Goal: Transaction & Acquisition: Purchase product/service

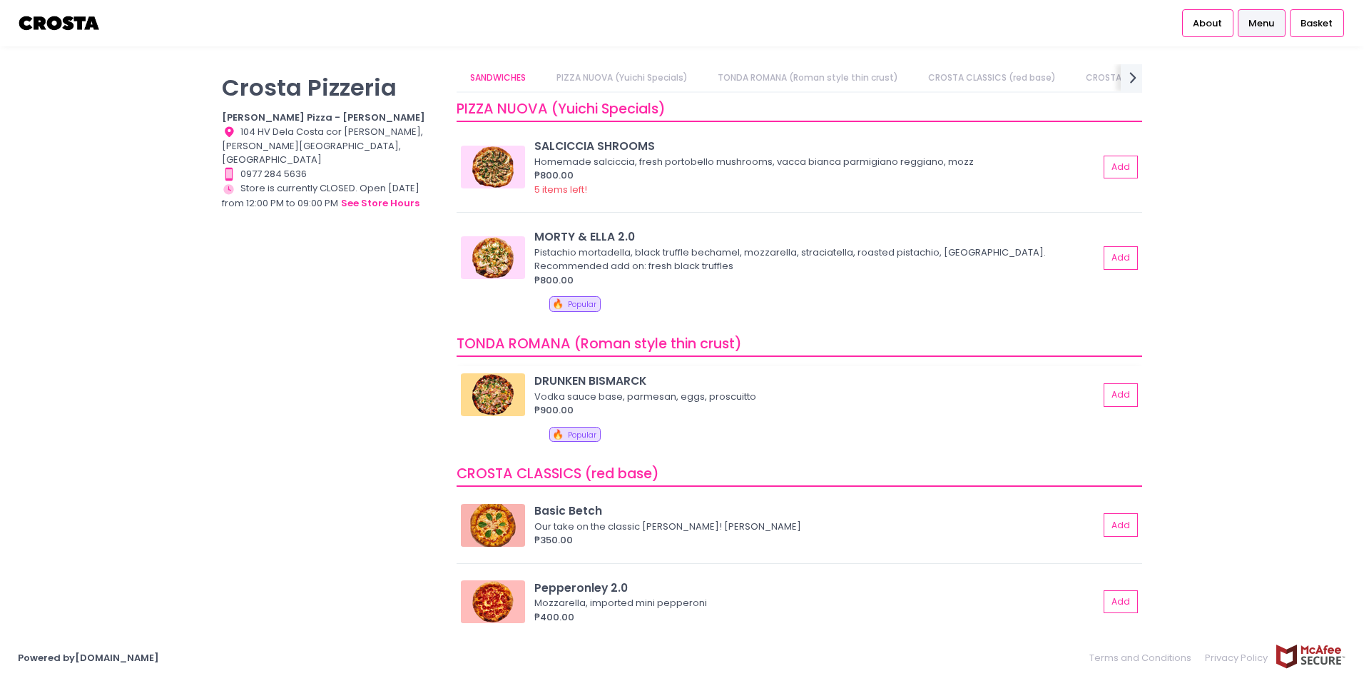
scroll to position [143, 0]
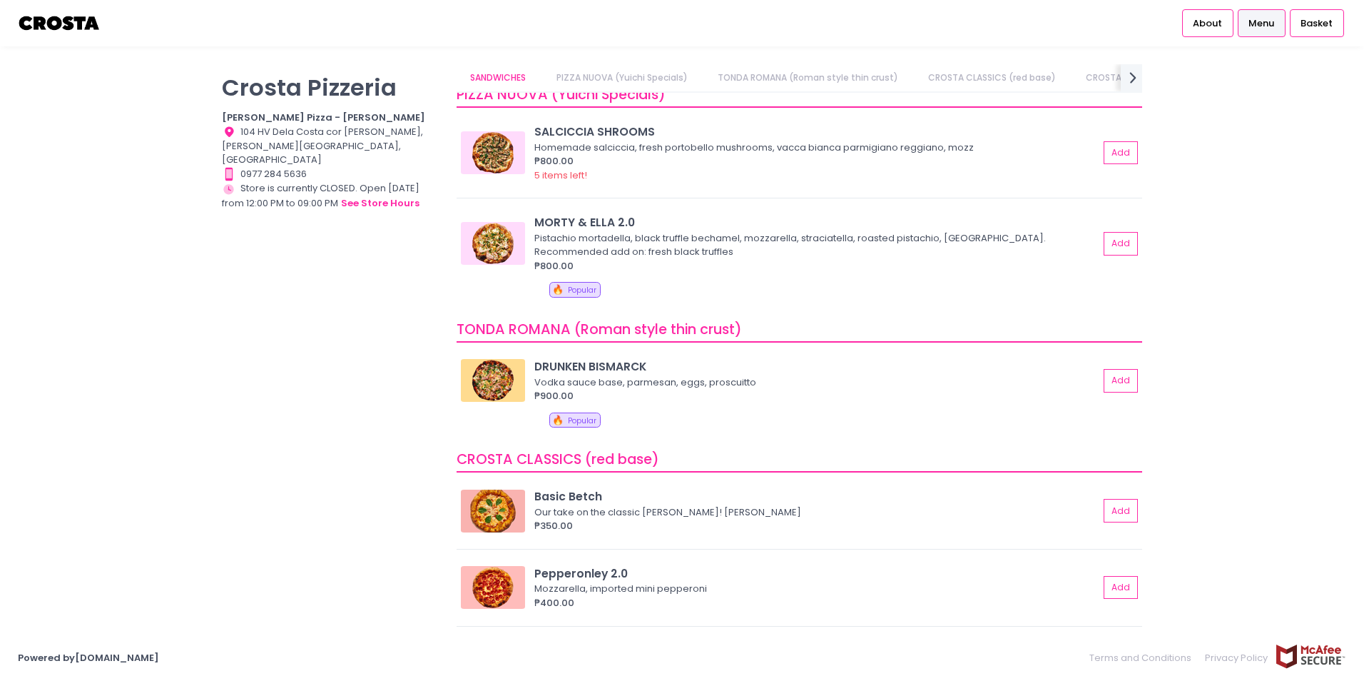
click at [649, 79] on link "PIZZA NUOVA (Yuichi Specials)" at bounding box center [621, 77] width 159 height 27
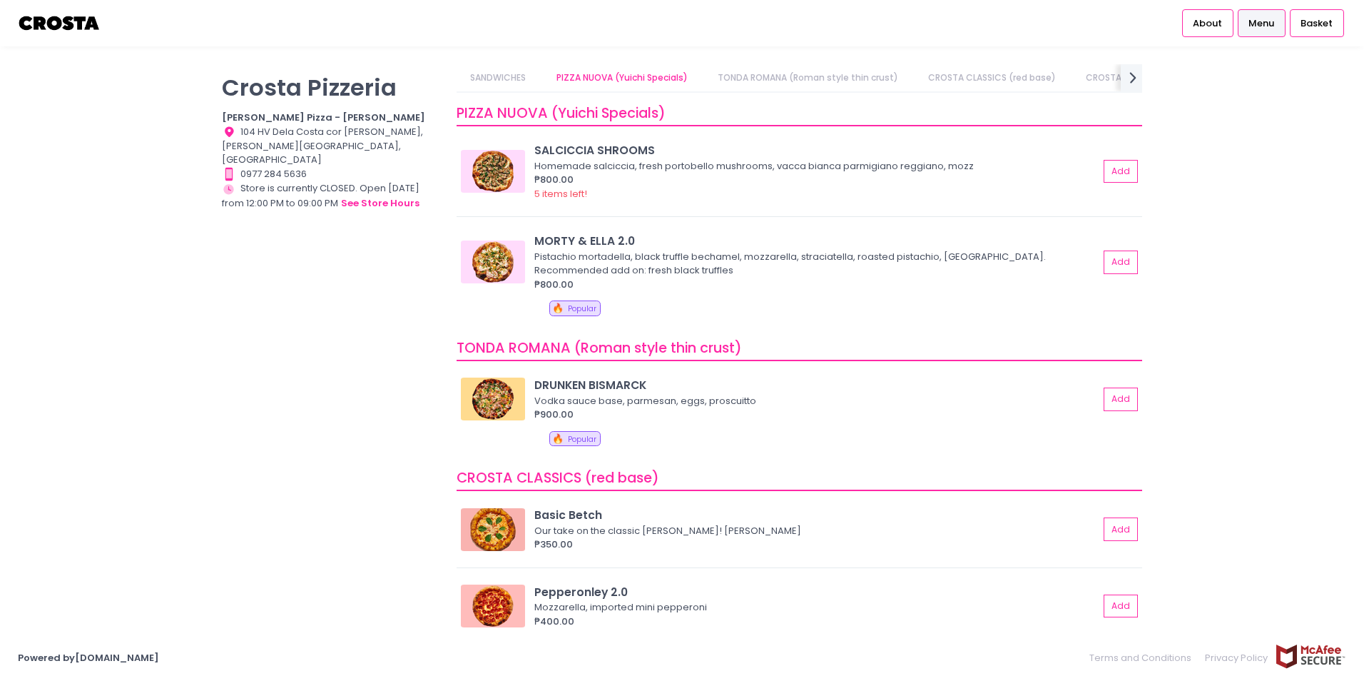
click at [788, 74] on link "TONDA ROMANA (Roman style thin crust)" at bounding box center [808, 77] width 208 height 27
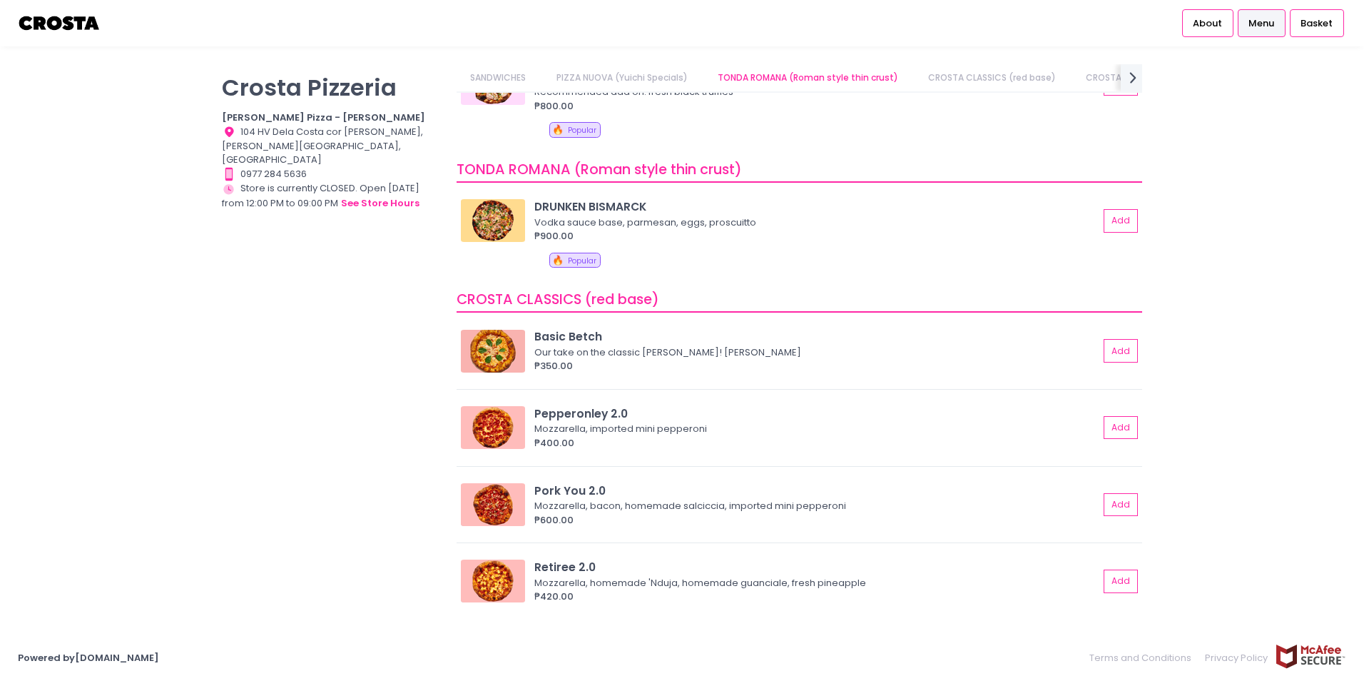
scroll to position [359, 0]
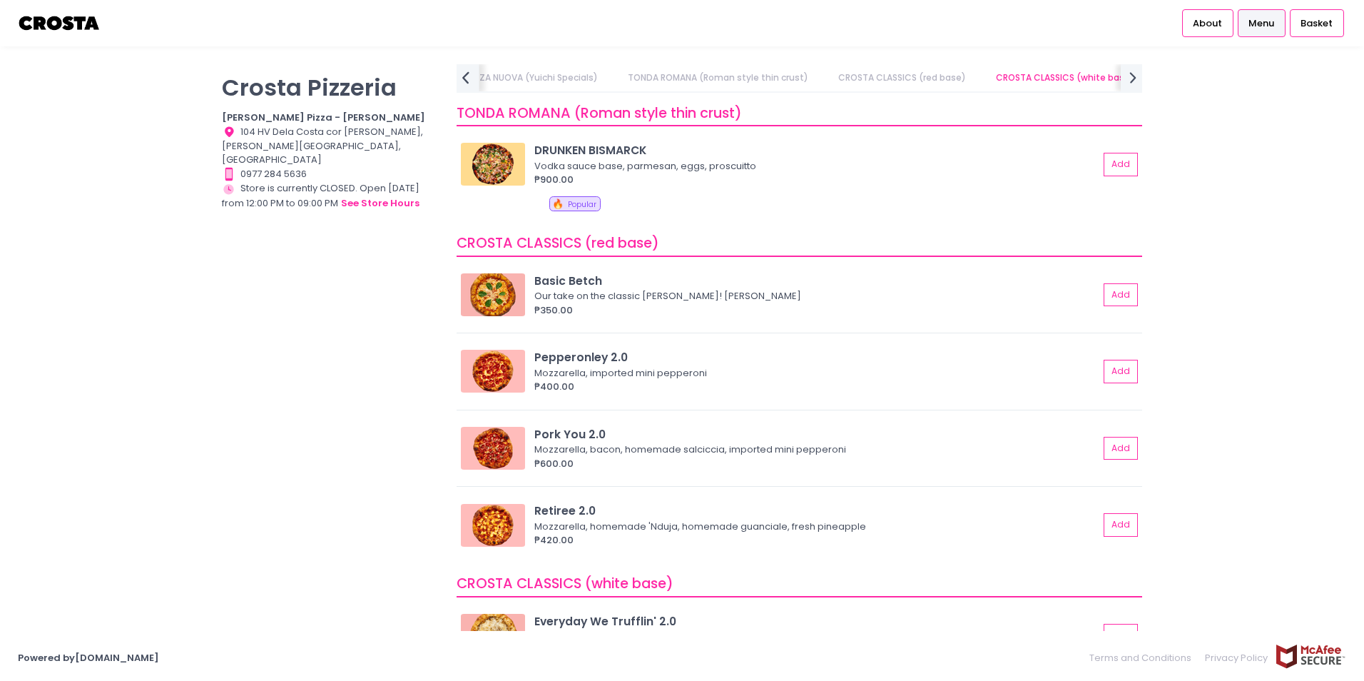
click at [474, 74] on icon "prev Created with Sketch." at bounding box center [465, 77] width 21 height 21
click at [474, 74] on div "SANDWICHES PIZZA NUOVA (Yuichi Specials) TONDA ROMANA (Roman style thin crust) …" at bounding box center [800, 78] width 686 height 29
click at [474, 74] on link "SANDWICHES" at bounding box center [498, 77] width 83 height 27
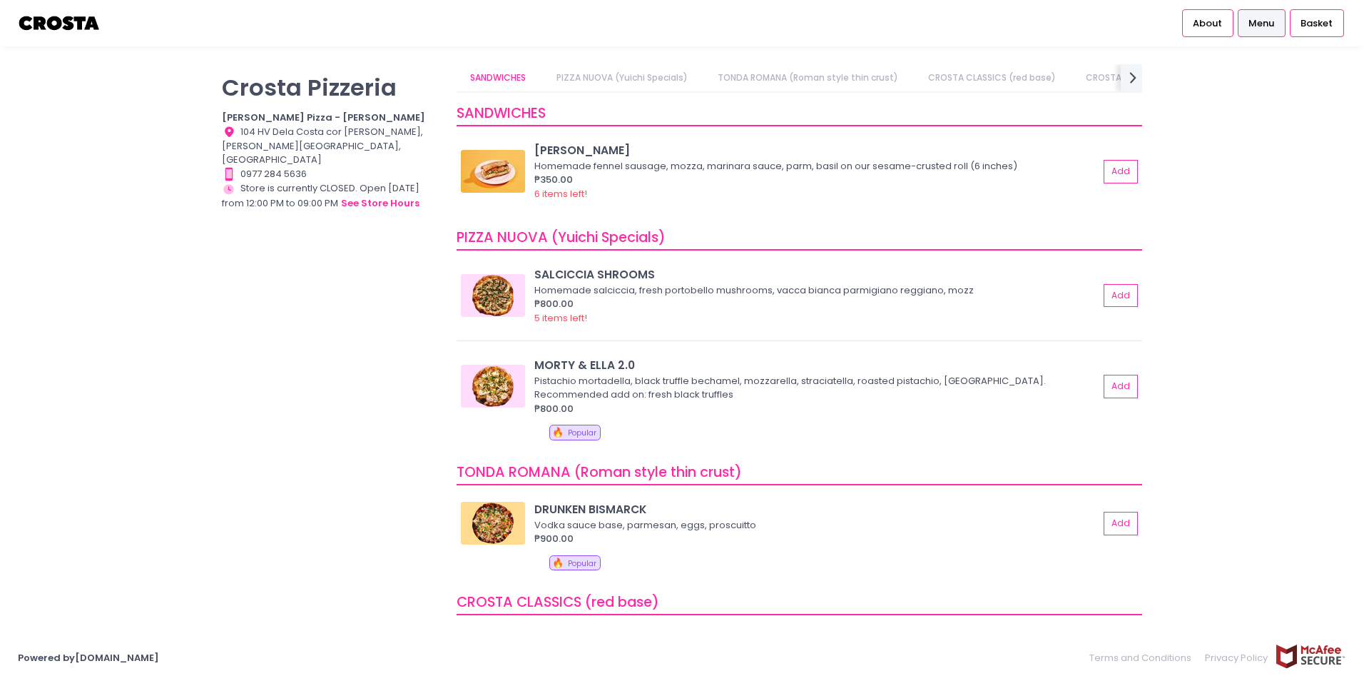
click at [668, 77] on link "PIZZA NUOVA (Yuichi Specials)" at bounding box center [621, 77] width 159 height 27
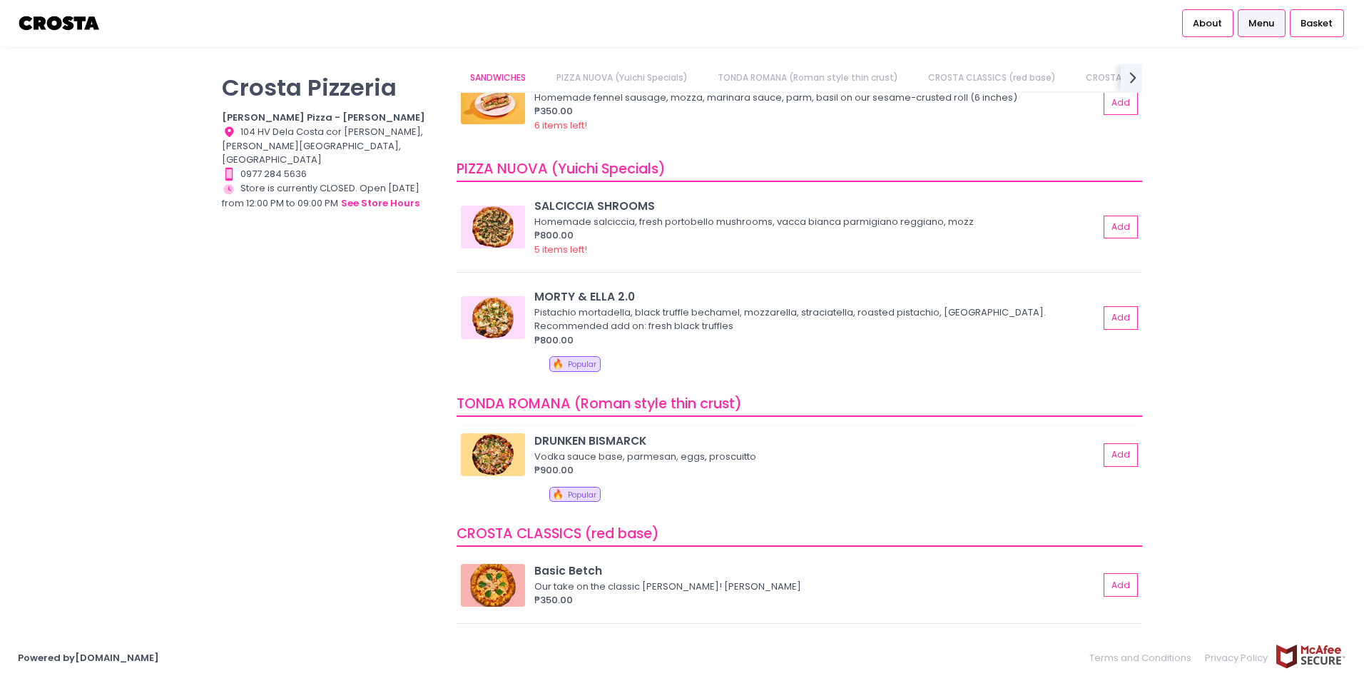
scroll to position [124, 0]
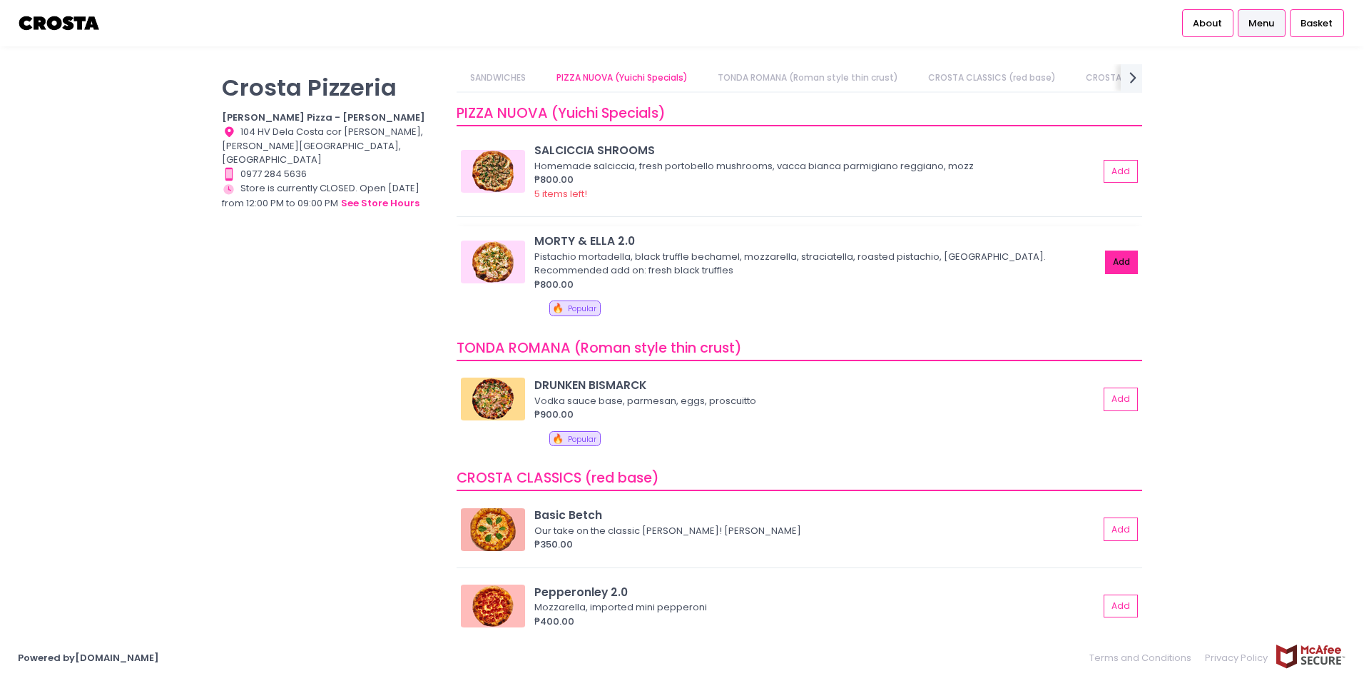
click at [1108, 262] on button "Add" at bounding box center [1121, 262] width 33 height 24
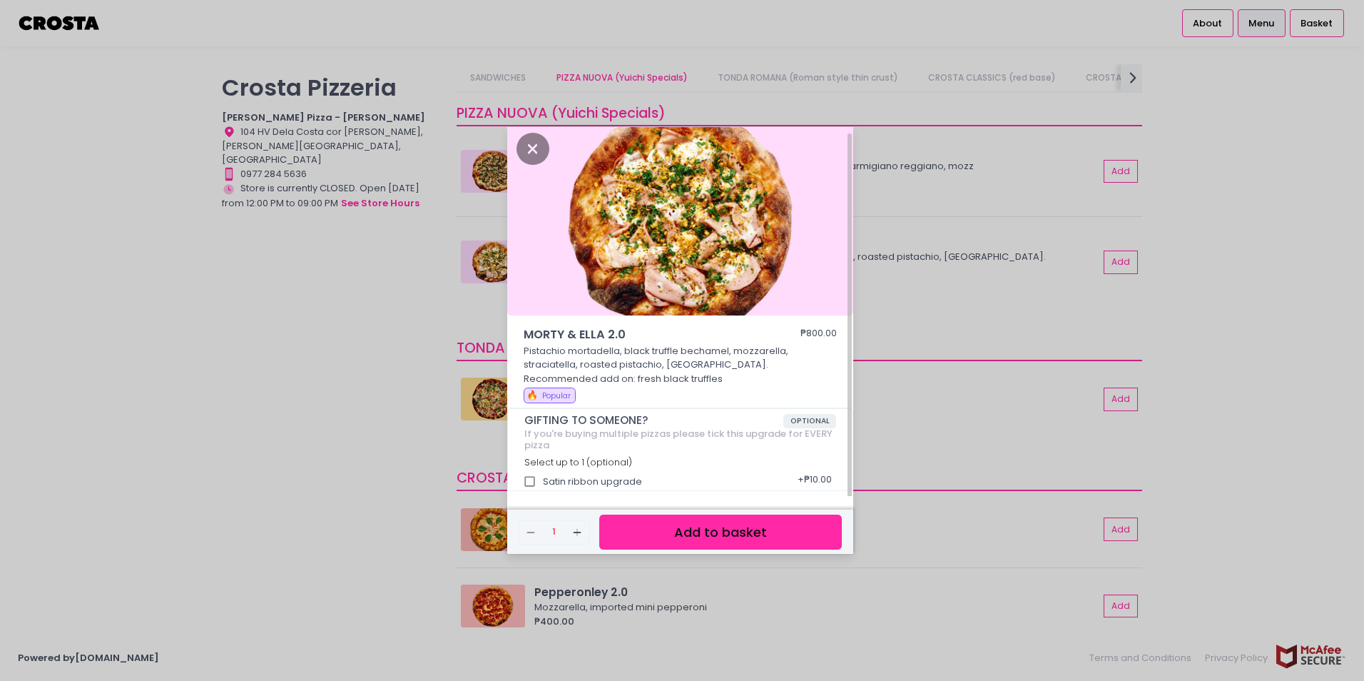
scroll to position [6, 0]
click at [774, 532] on button "Add to basket" at bounding box center [720, 532] width 243 height 35
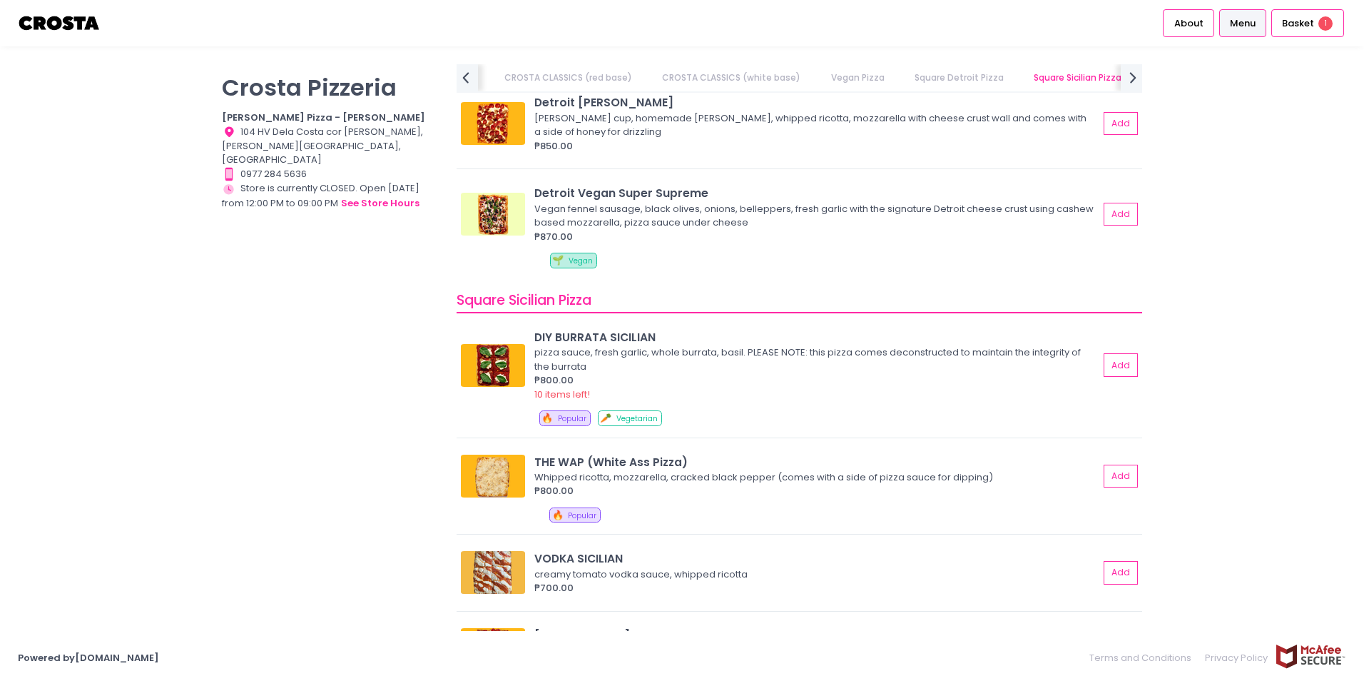
scroll to position [1908, 0]
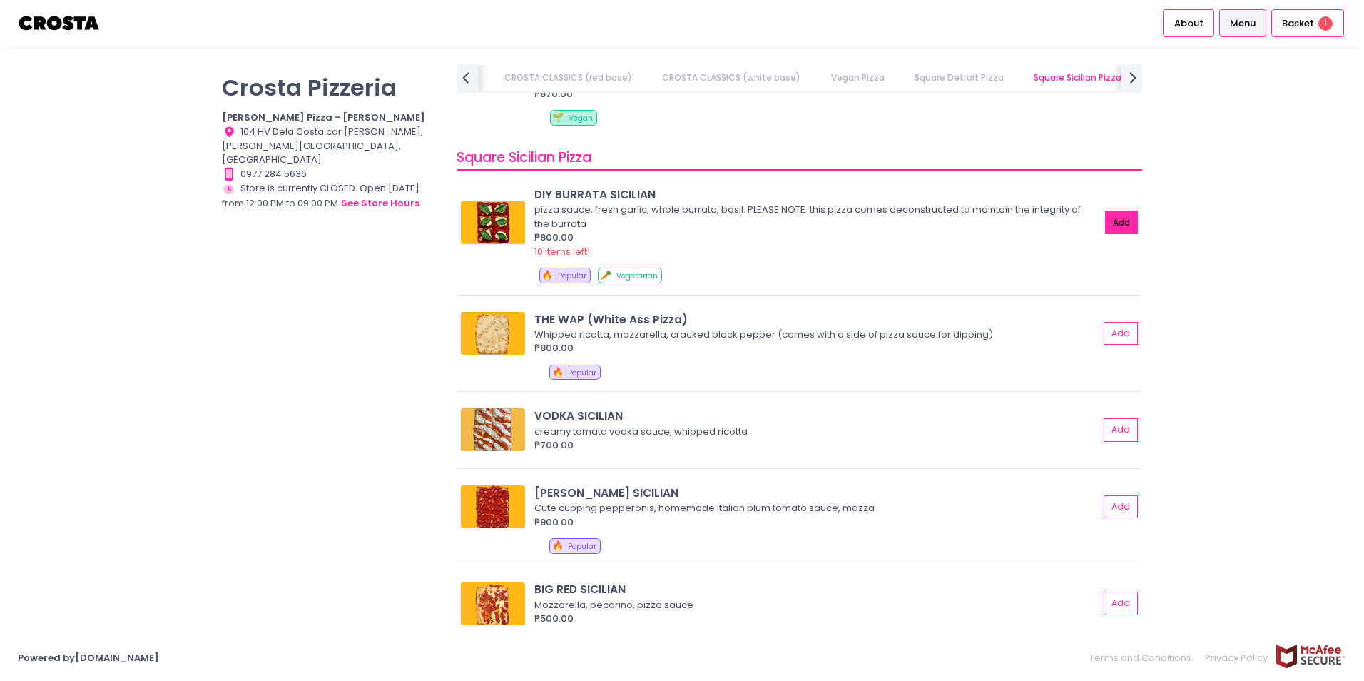
click at [1120, 221] on button "Add" at bounding box center [1121, 223] width 33 height 24
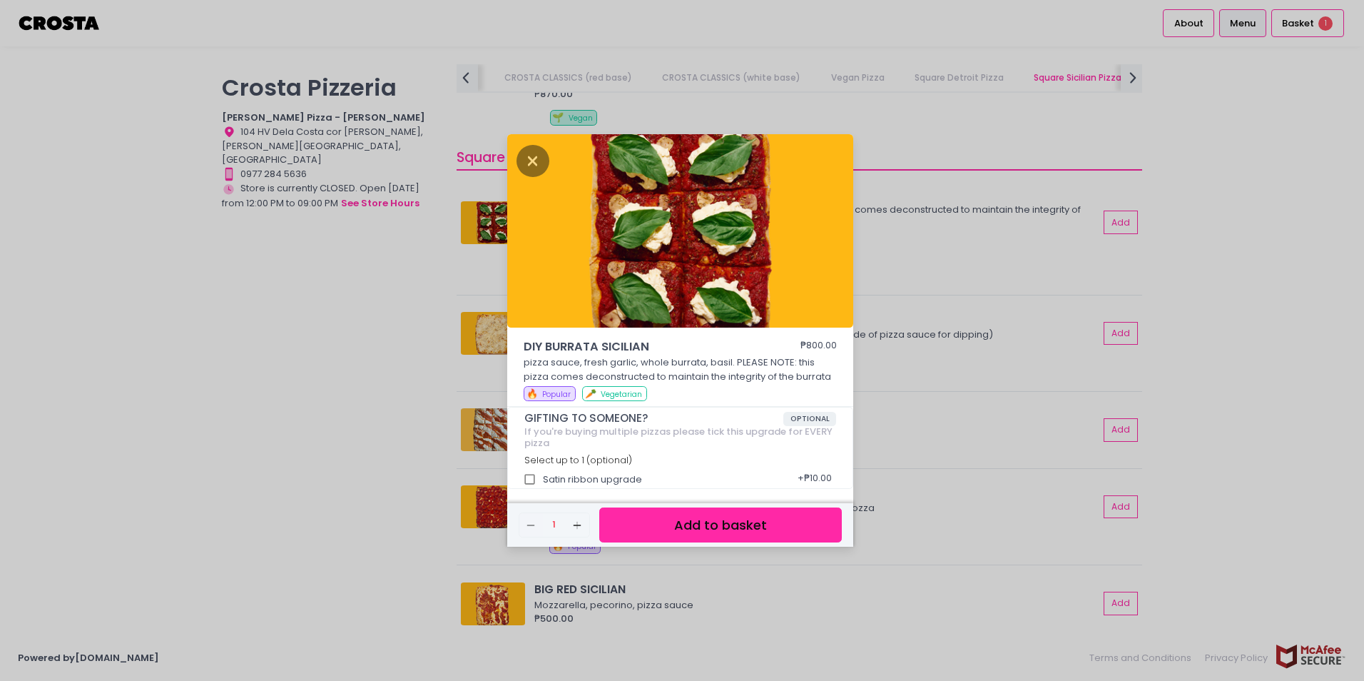
click at [736, 524] on button "Add to basket" at bounding box center [720, 524] width 243 height 35
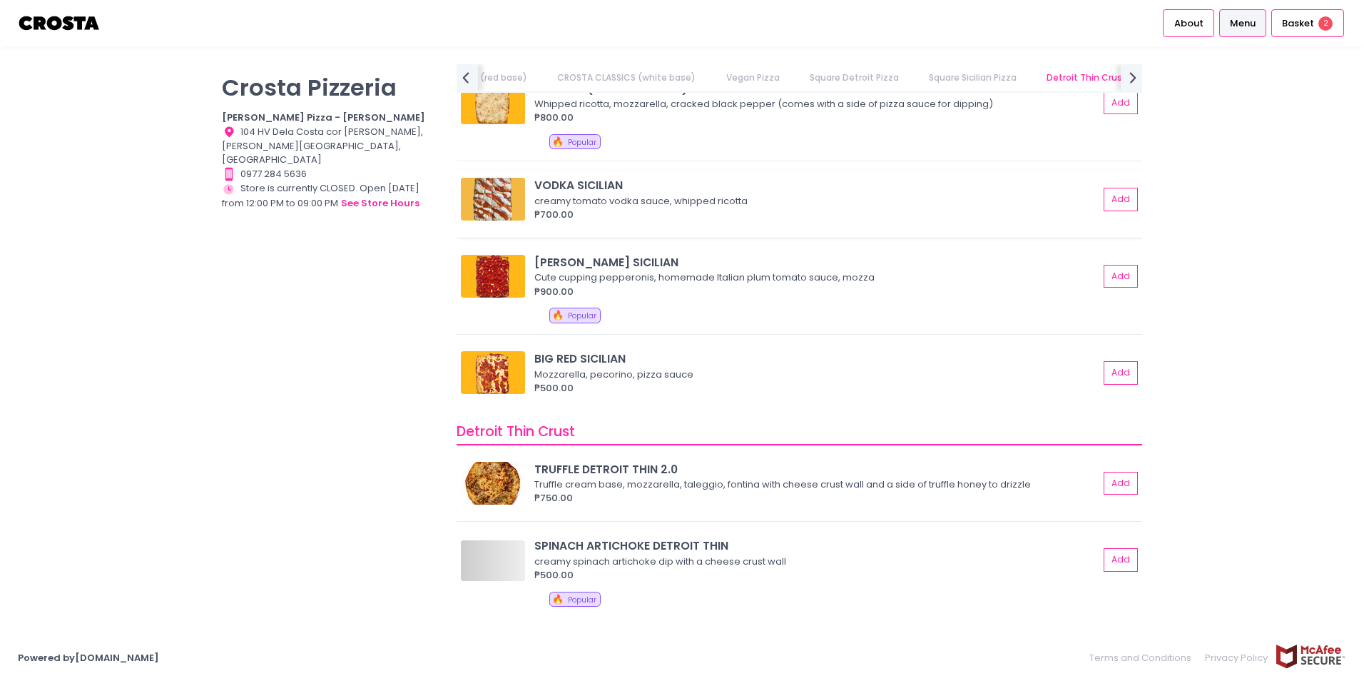
scroll to position [0, 0]
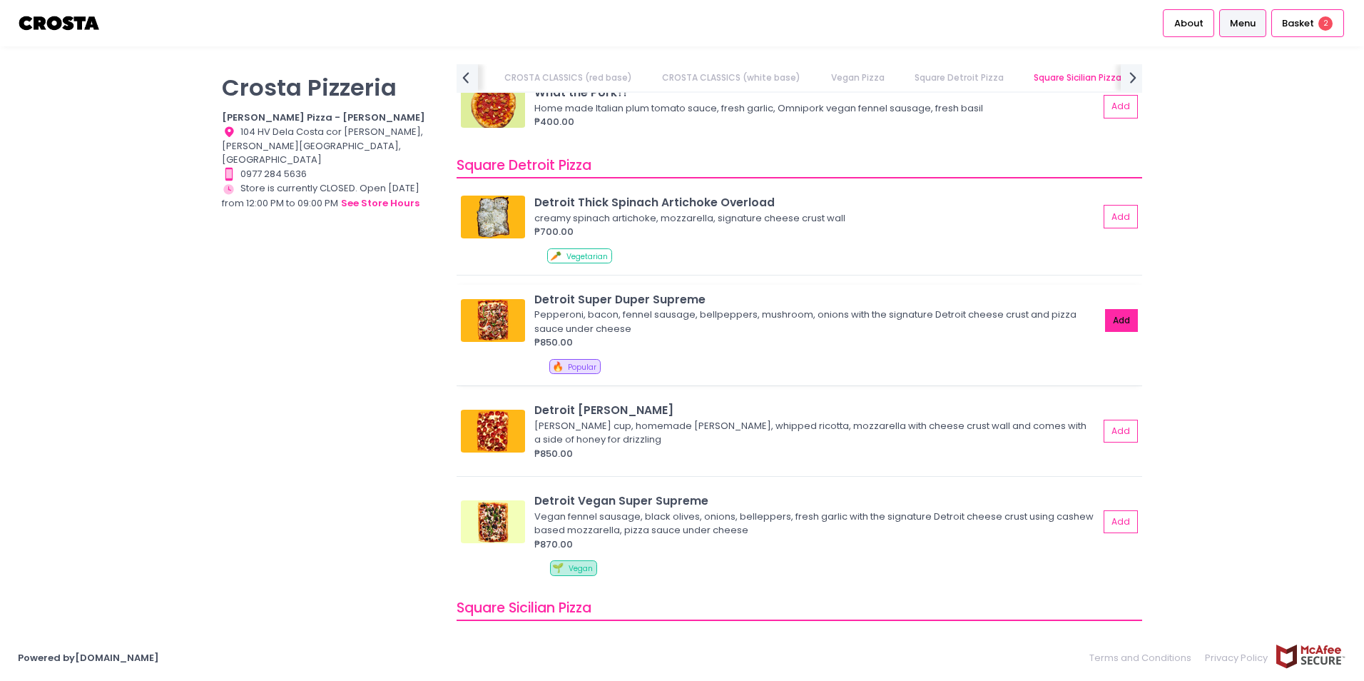
click at [1105, 323] on button "Add" at bounding box center [1121, 321] width 33 height 24
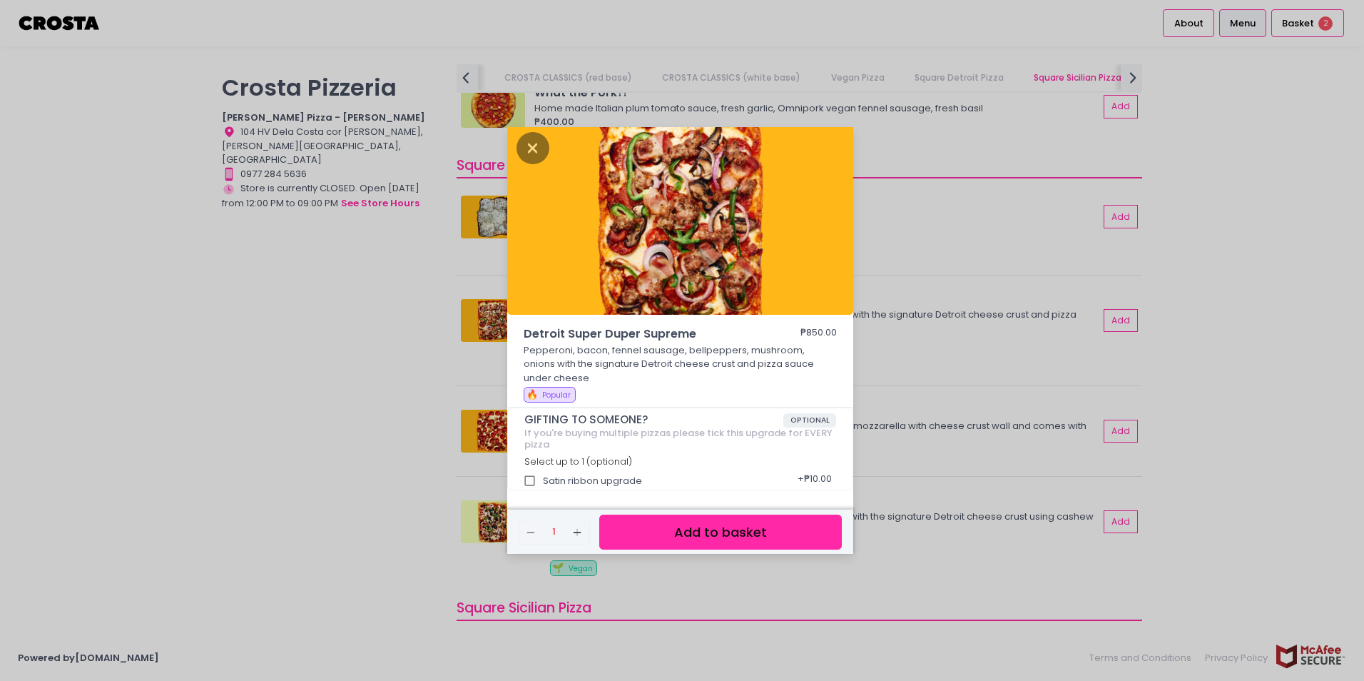
click at [739, 525] on button "Add to basket" at bounding box center [720, 532] width 243 height 35
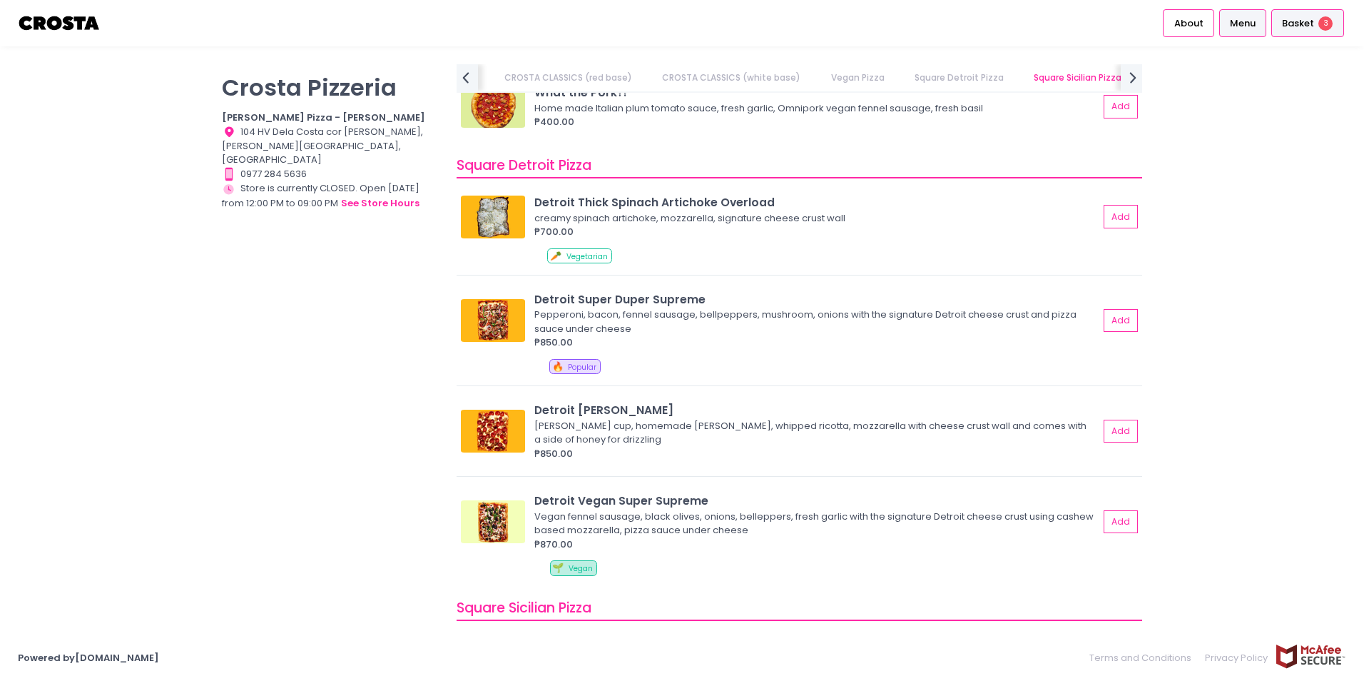
click at [1303, 26] on span "Basket" at bounding box center [1298, 23] width 32 height 14
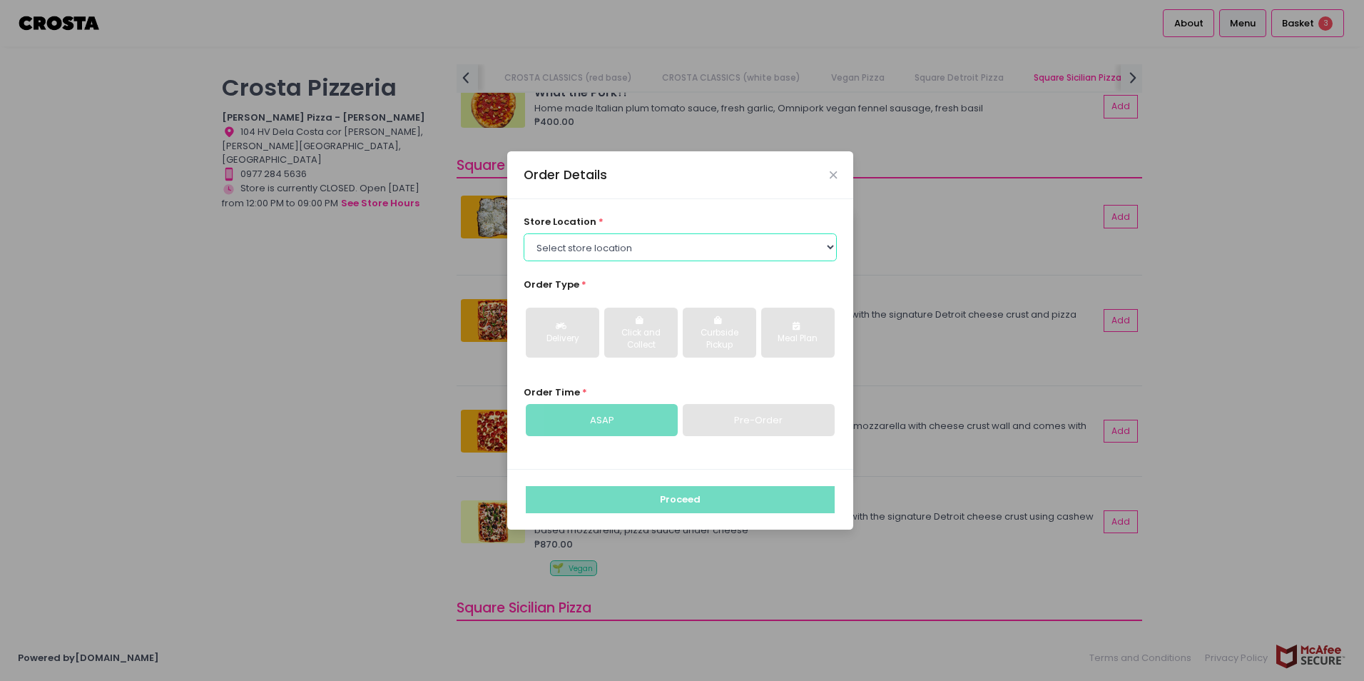
click at [719, 251] on select "Select store location [PERSON_NAME] Pizza - [PERSON_NAME] Pizza - [GEOGRAPHIC_D…" at bounding box center [681, 246] width 314 height 27
select select "5fabb2e53664a8677beaeb89"
click at [524, 233] on select "Select store location [PERSON_NAME] Pizza - [PERSON_NAME] Pizza - [GEOGRAPHIC_D…" at bounding box center [681, 246] width 314 height 27
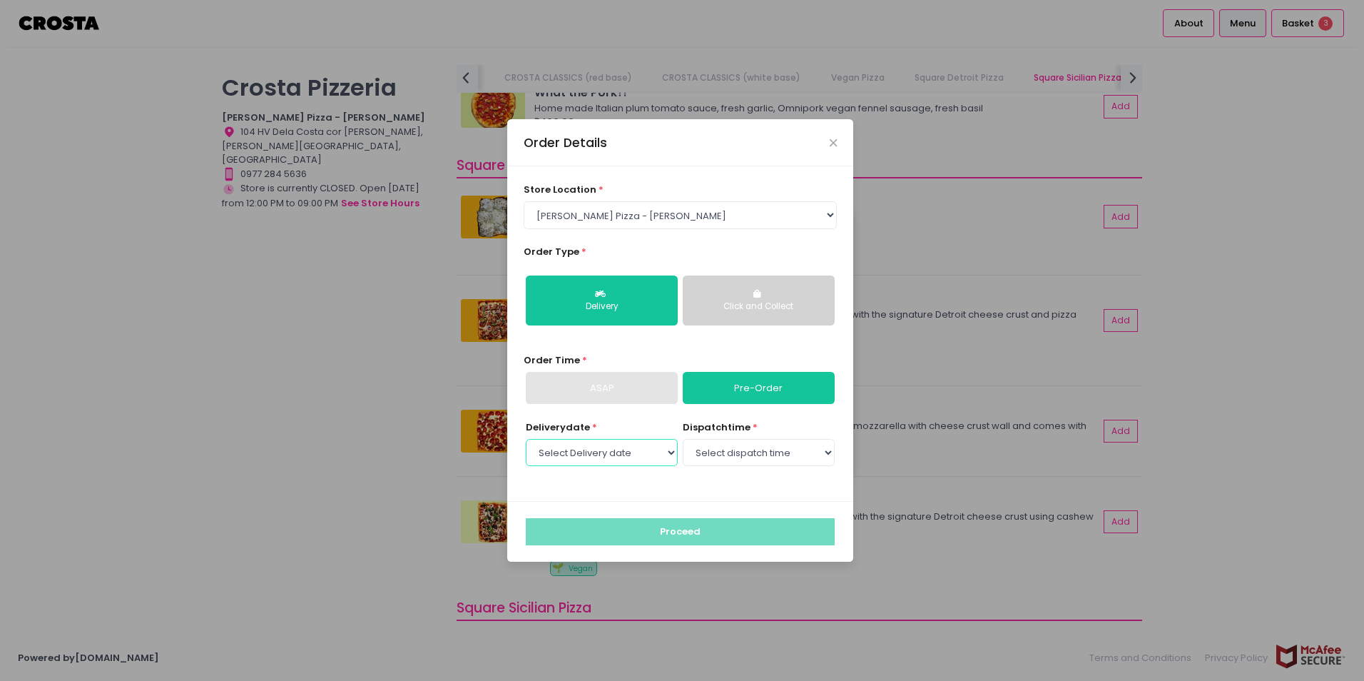
click at [661, 460] on select "Select Delivery date [DATE] [DATE] [DATE] [DATE] [DATE] [DATE]" at bounding box center [602, 452] width 152 height 27
select select "[DATE]"
click at [526, 439] on select "Select Delivery date [DATE] [DATE] [DATE] [DATE] [DATE] [DATE]" at bounding box center [602, 452] width 152 height 27
click at [815, 454] on select "Select dispatch time 12:00 PM - 12:30 PM 12:30 PM - 01:00 PM 01:00 PM - 01:30 P…" at bounding box center [759, 452] width 152 height 27
select select "12:00"
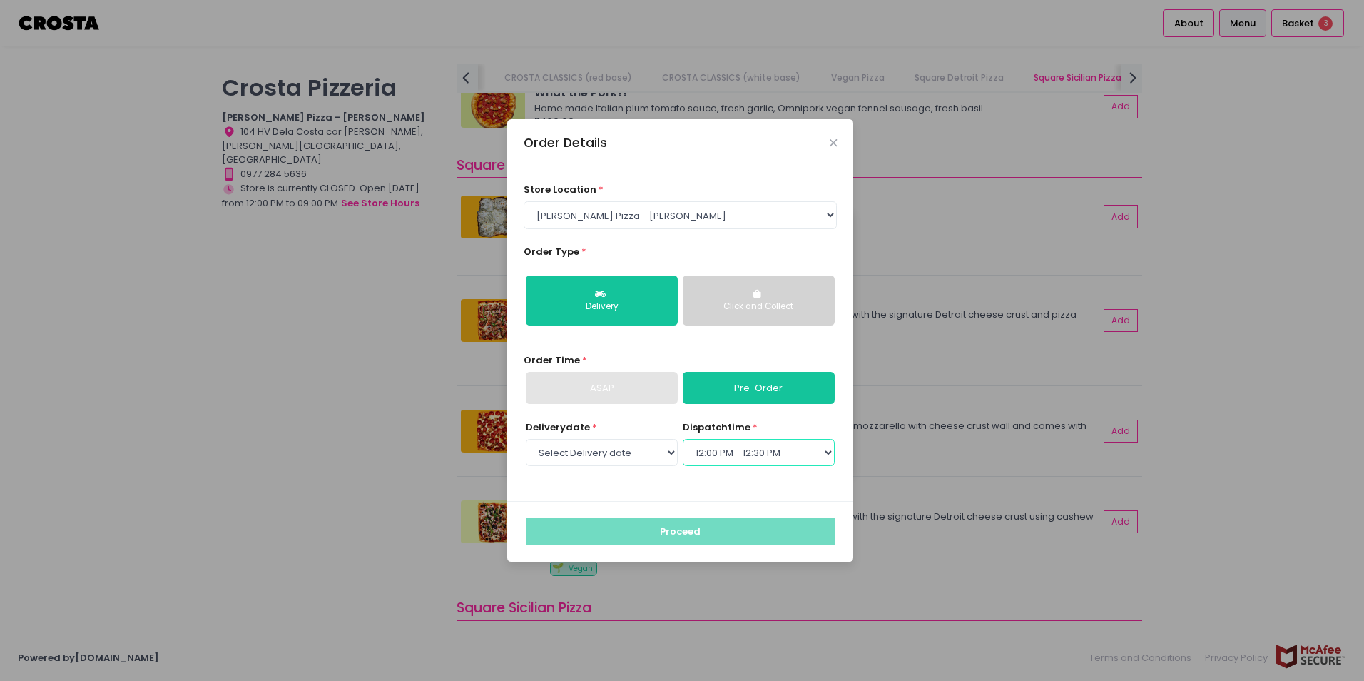
click at [683, 439] on select "Select dispatch time 12:00 PM - 12:30 PM 12:30 PM - 01:00 PM 01:00 PM - 01:30 P…" at bounding box center [759, 452] width 152 height 27
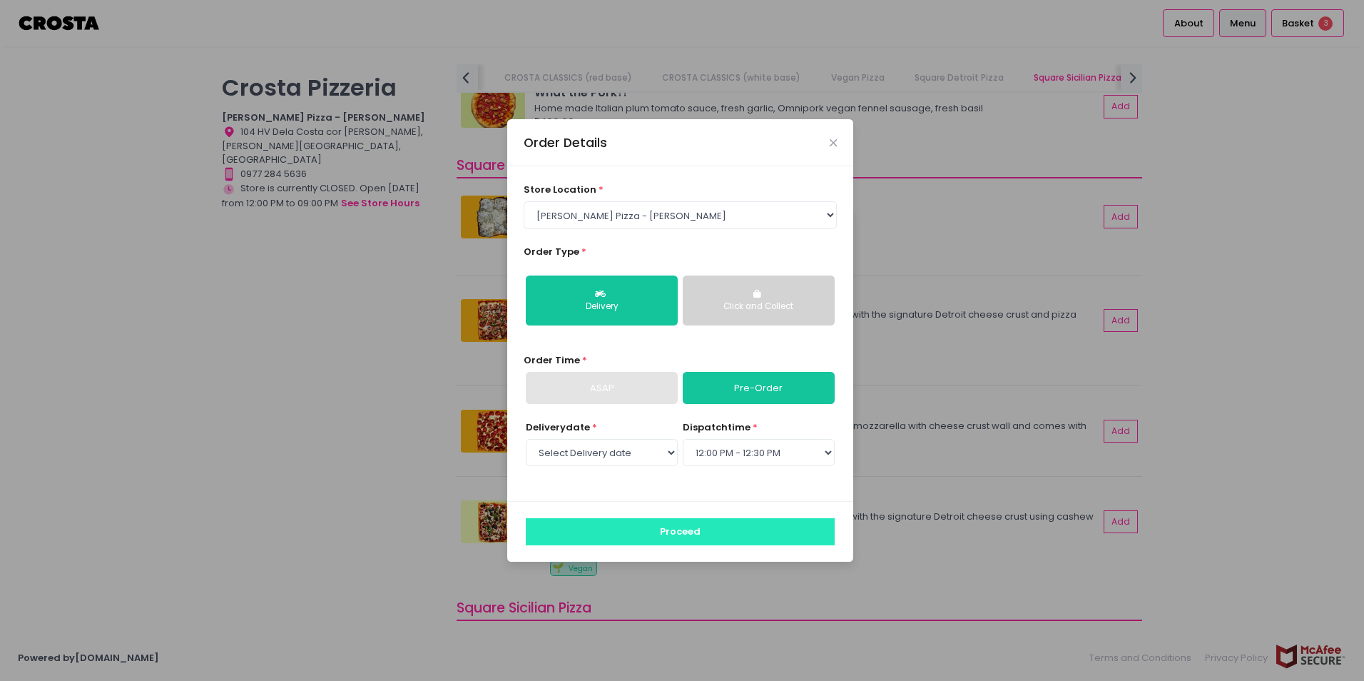
click at [751, 538] on button "Proceed" at bounding box center [680, 531] width 309 height 27
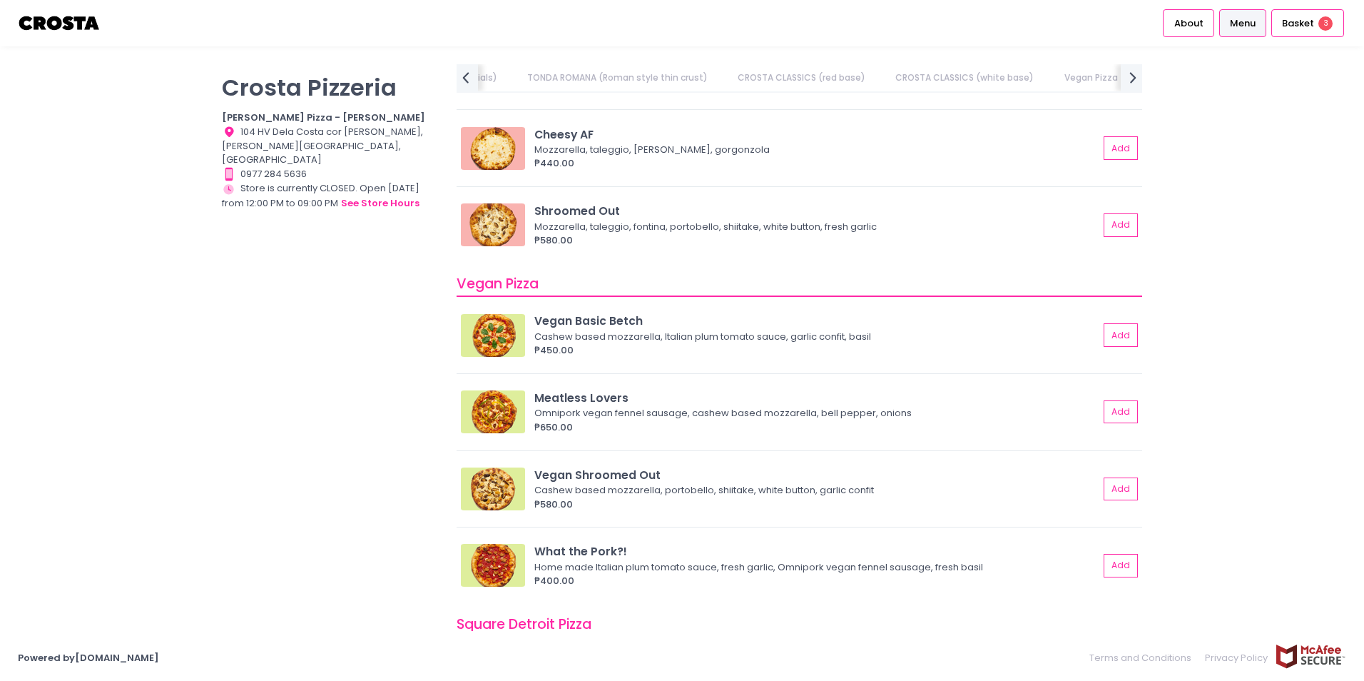
scroll to position [0, 325]
click at [1294, 16] on span "Basket" at bounding box center [1298, 23] width 32 height 14
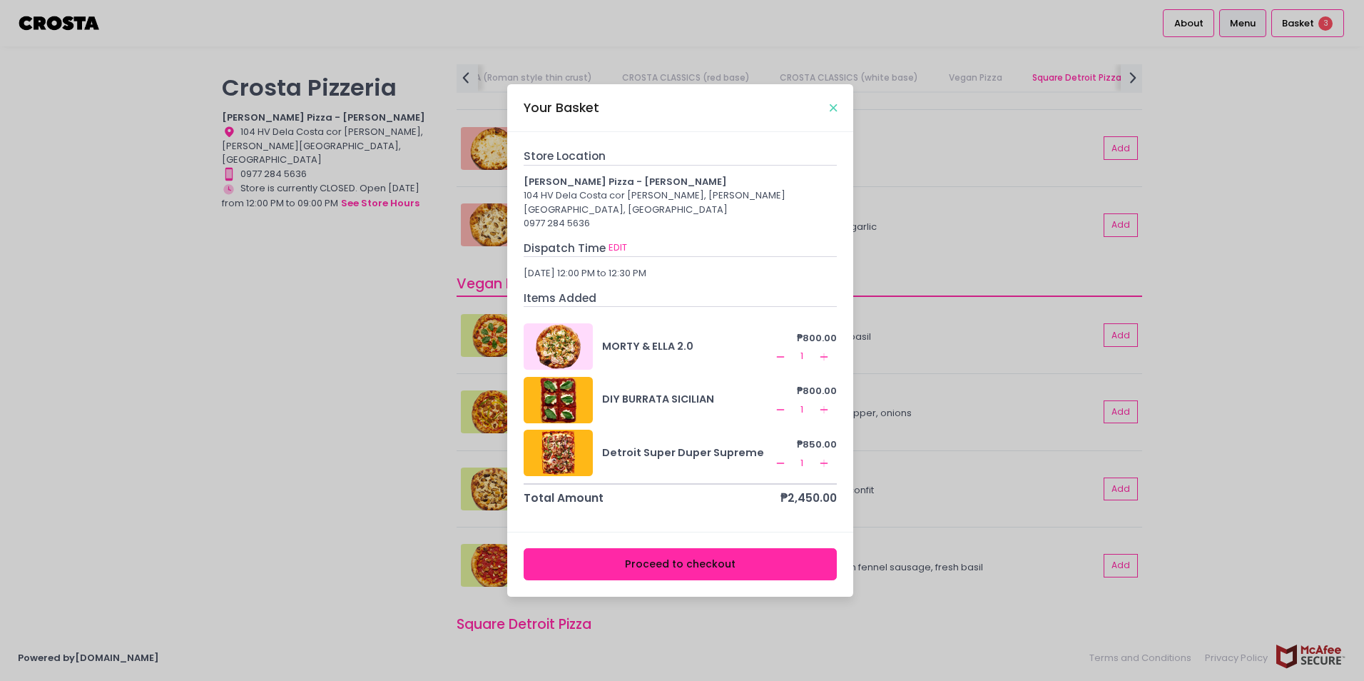
click at [835, 113] on icon "Close" at bounding box center [833, 108] width 7 height 11
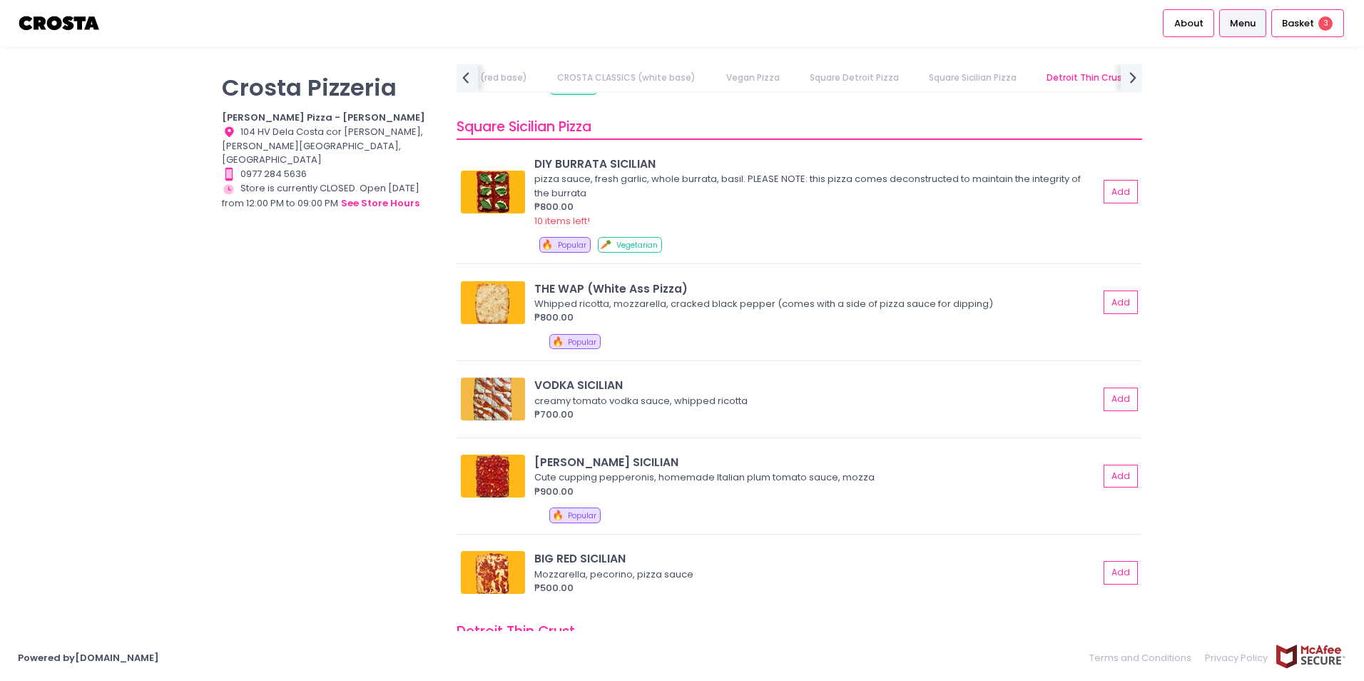
scroll to position [1927, 0]
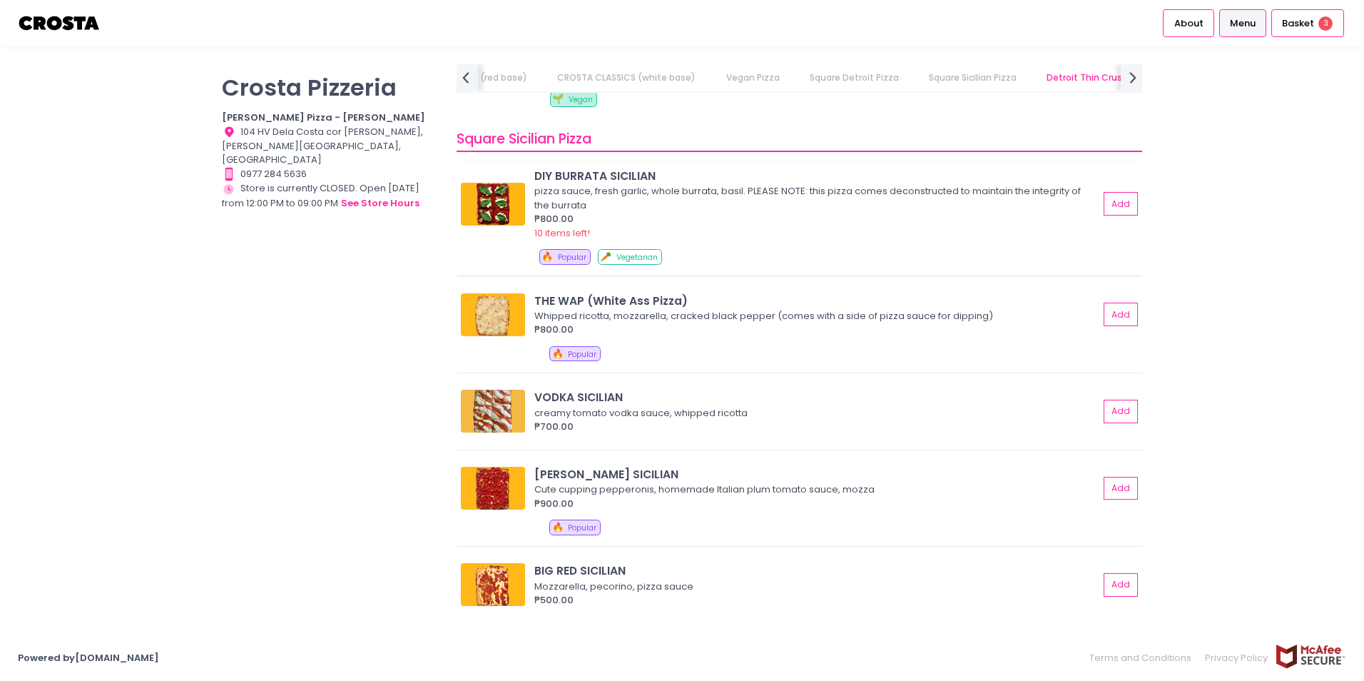
click at [586, 174] on div "DIY BURRATA SICILIAN" at bounding box center [816, 176] width 564 height 16
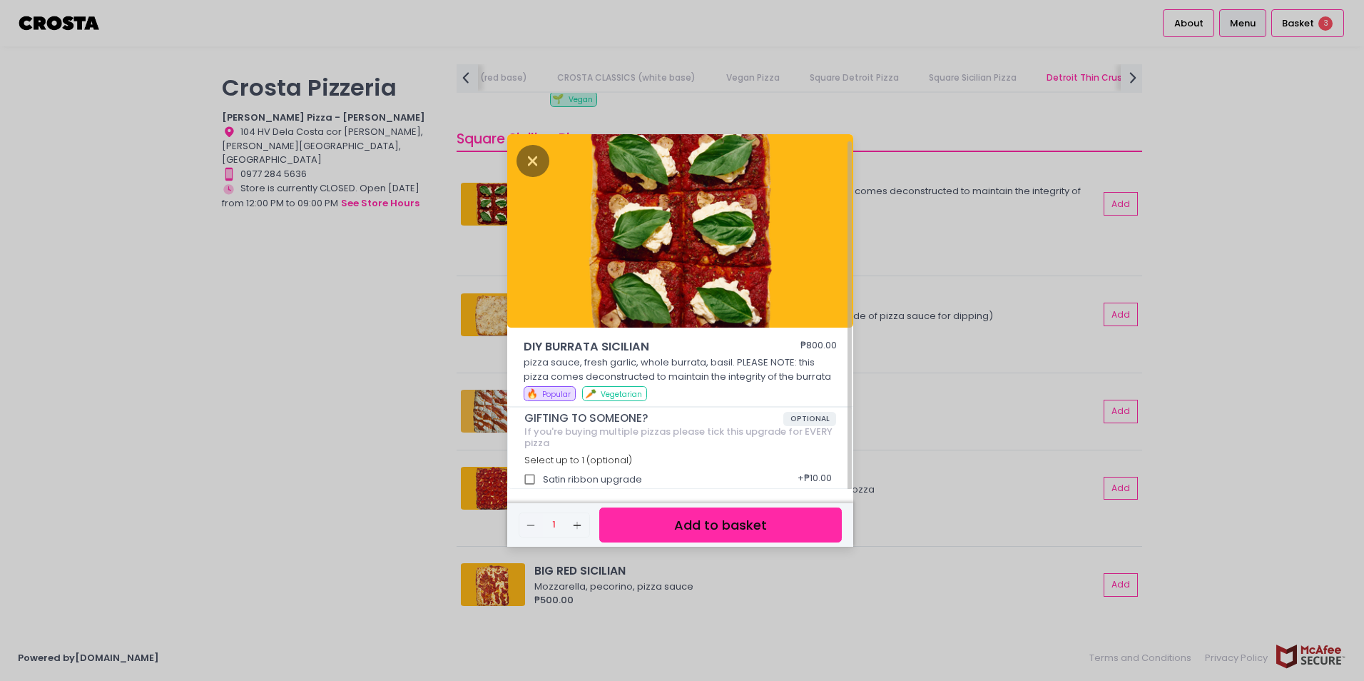
scroll to position [4, 0]
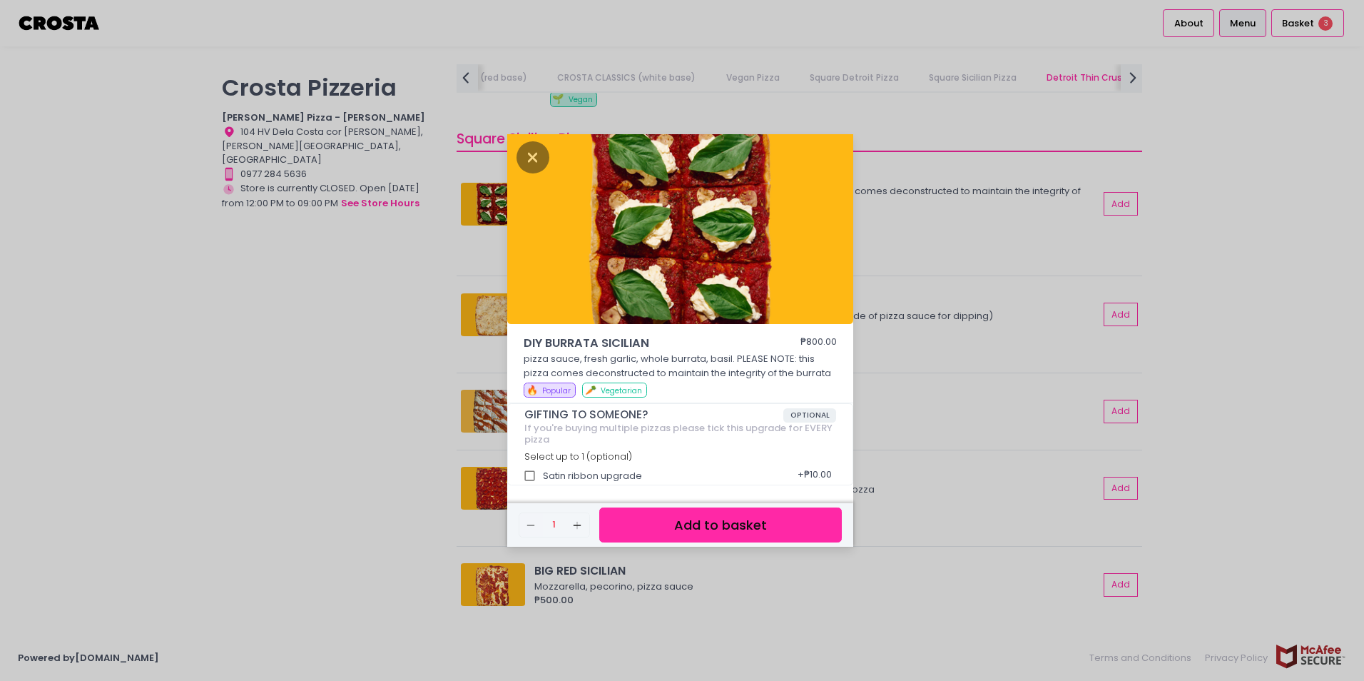
click at [928, 258] on div "DIY BURRATA SICILIAN ₱800.00 pizza sauce, fresh garlic, whole burrata, basil. P…" at bounding box center [682, 340] width 1364 height 681
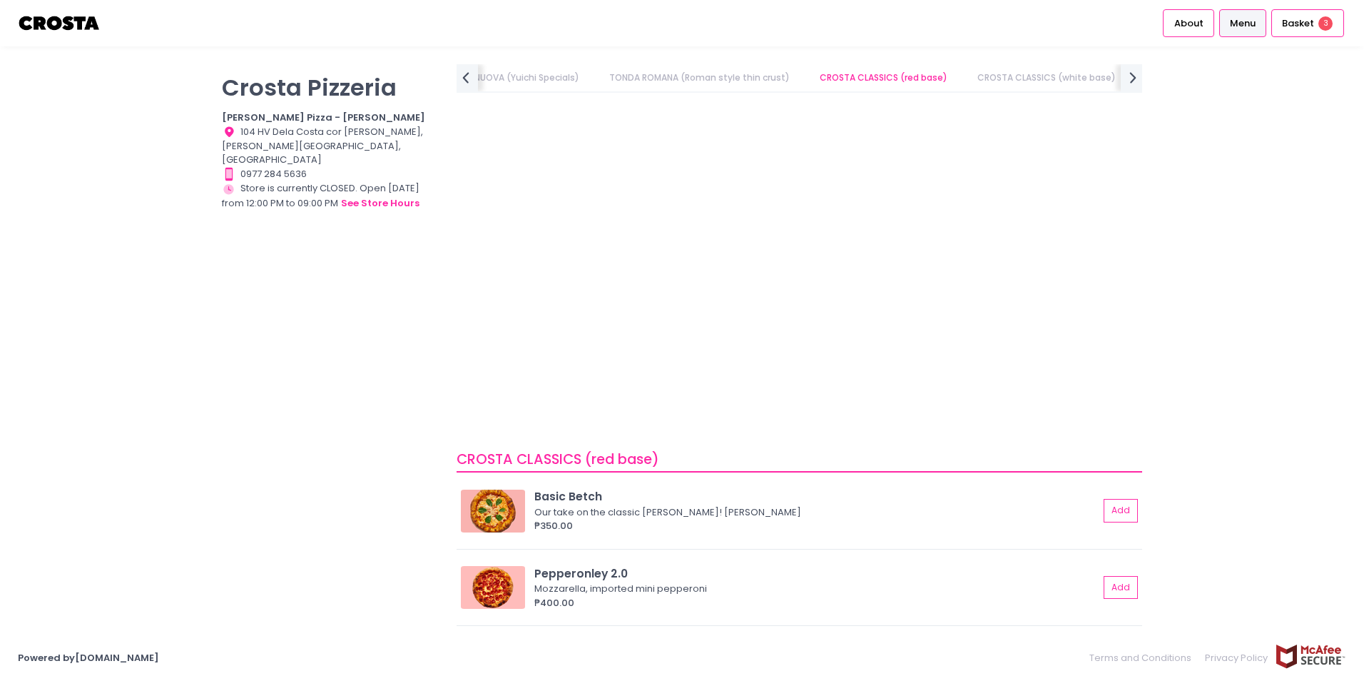
scroll to position [0, 0]
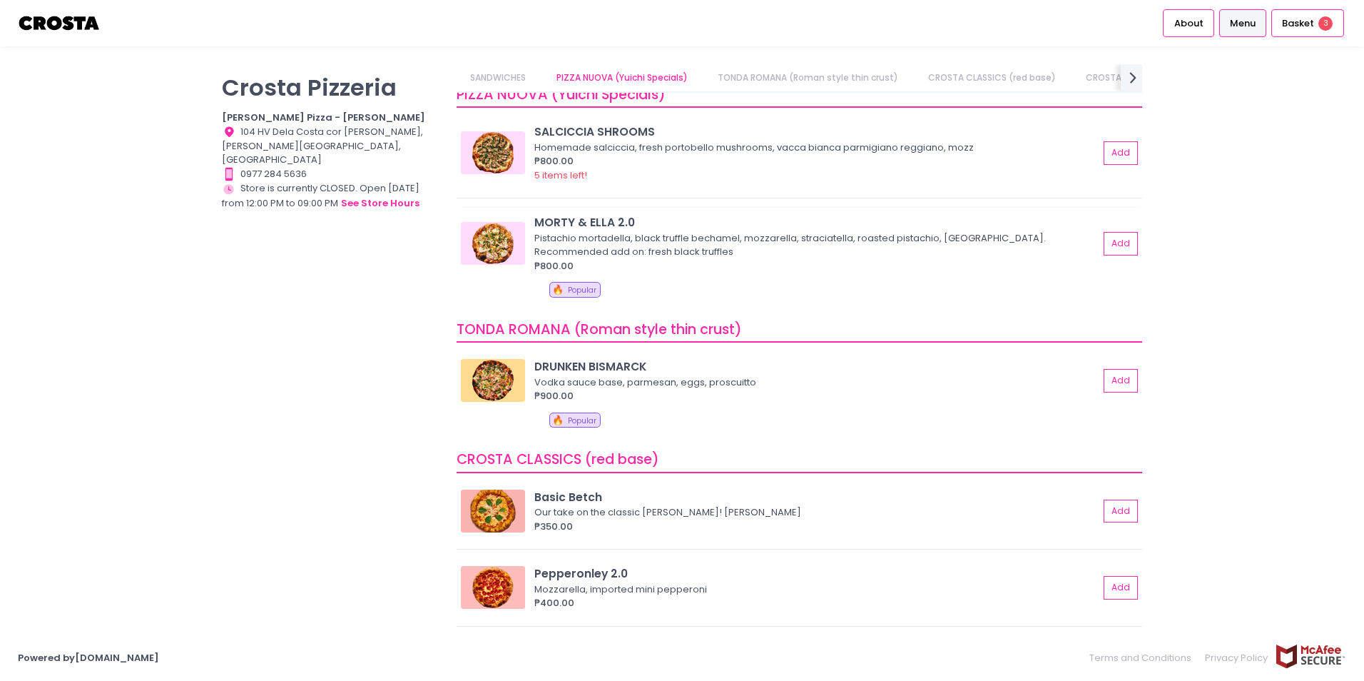
click at [481, 251] on img at bounding box center [493, 243] width 64 height 43
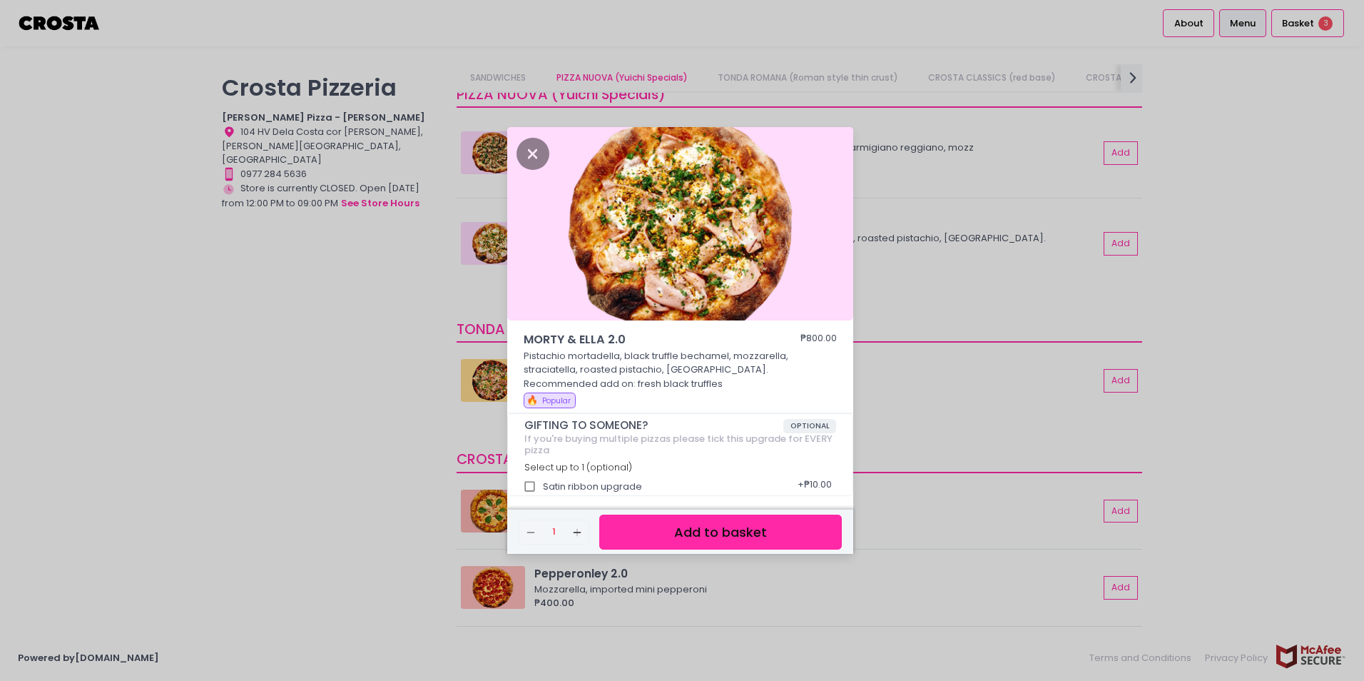
click at [382, 217] on div "MORTY & [PERSON_NAME] 2.0 ₱800.00 Pistachio mortadella, black truffle bechamel,…" at bounding box center [682, 340] width 1364 height 681
